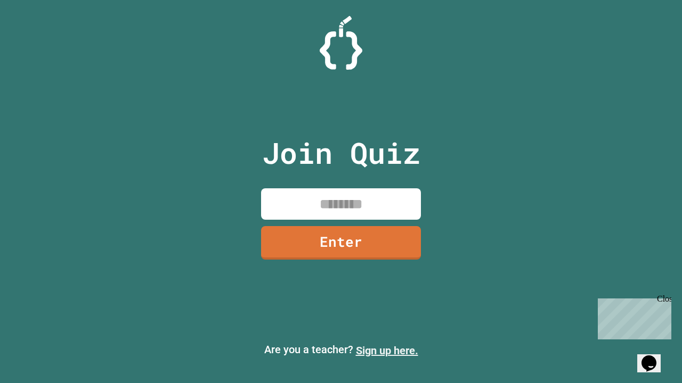
click at [387, 351] on link "Sign up here." at bounding box center [387, 351] width 62 height 13
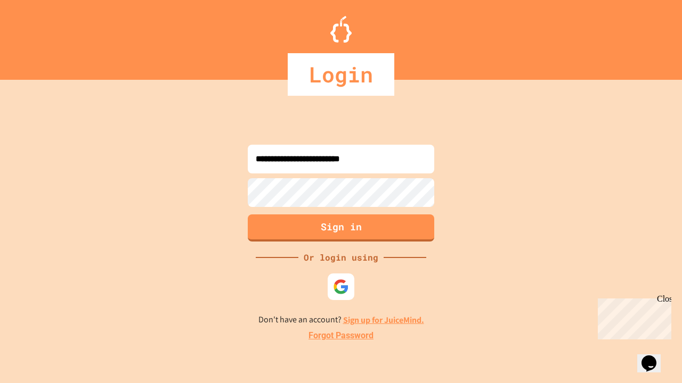
type input "**********"
